Goal: Use online tool/utility: Use online tool/utility

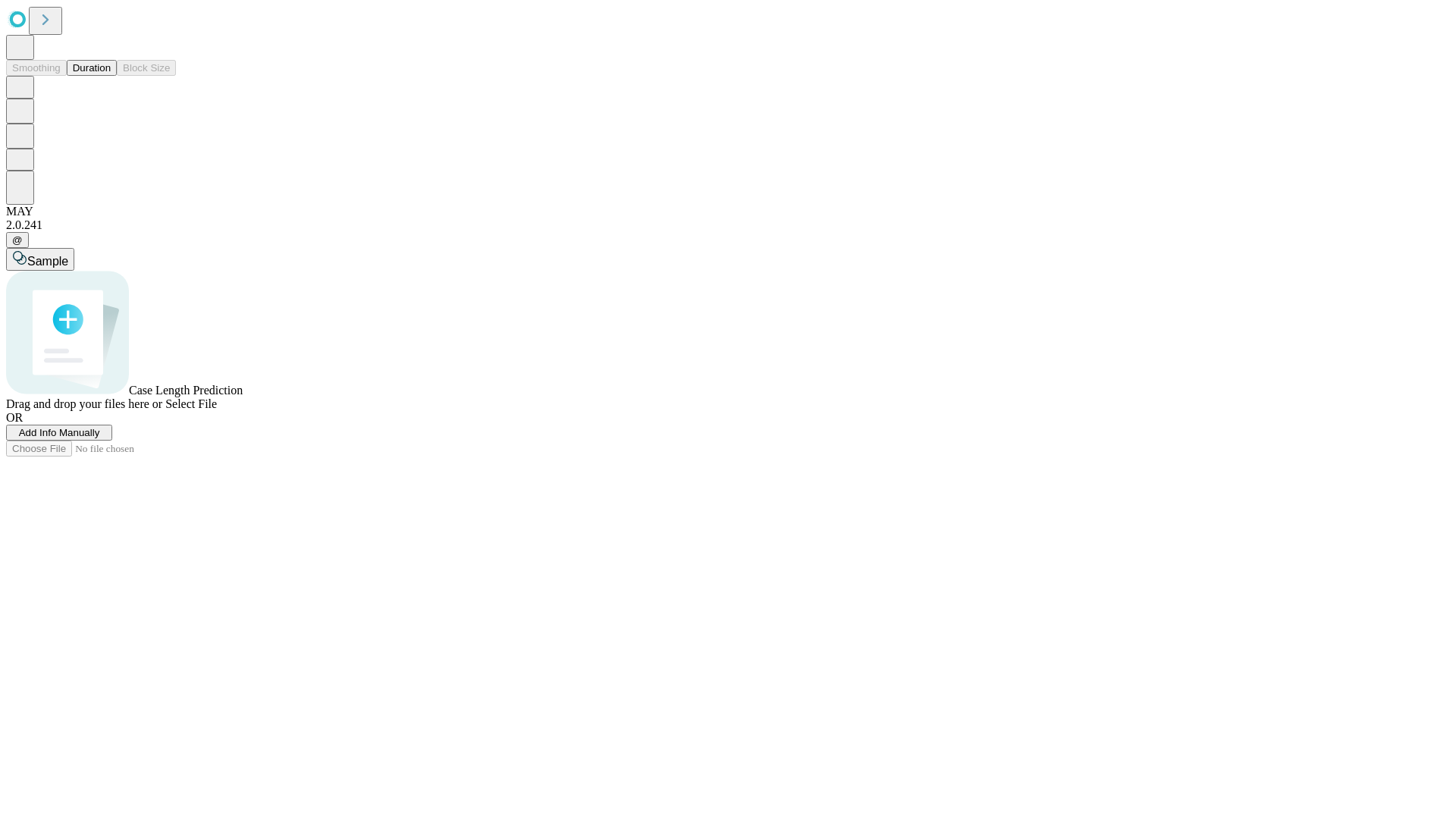
click at [111, 76] on button "Duration" at bounding box center [91, 67] width 50 height 16
click at [217, 410] on span "Select File" at bounding box center [191, 403] width 52 height 13
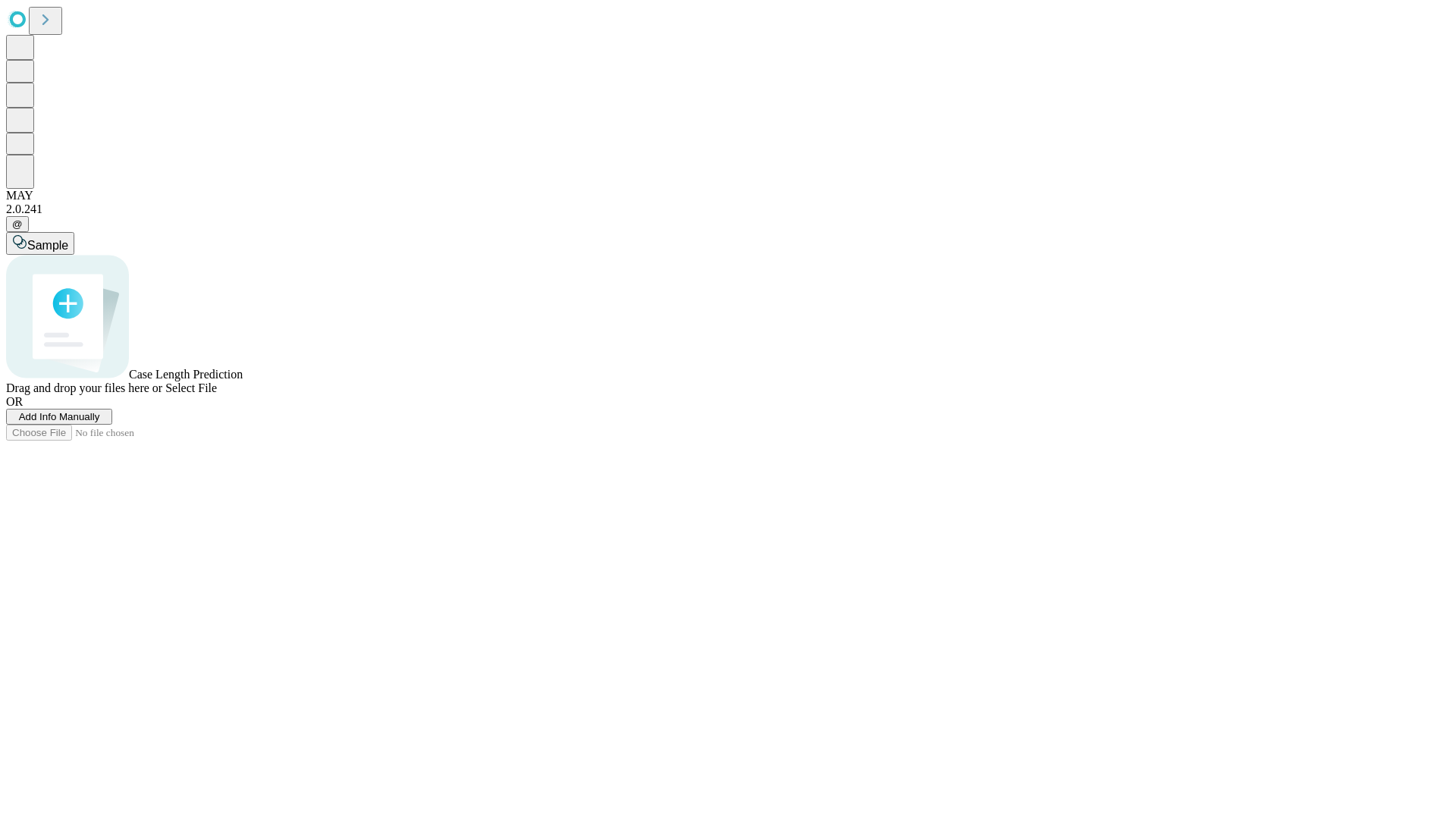
click at [217, 395] on span "Select File" at bounding box center [191, 388] width 52 height 13
